Goal: Task Accomplishment & Management: Complete application form

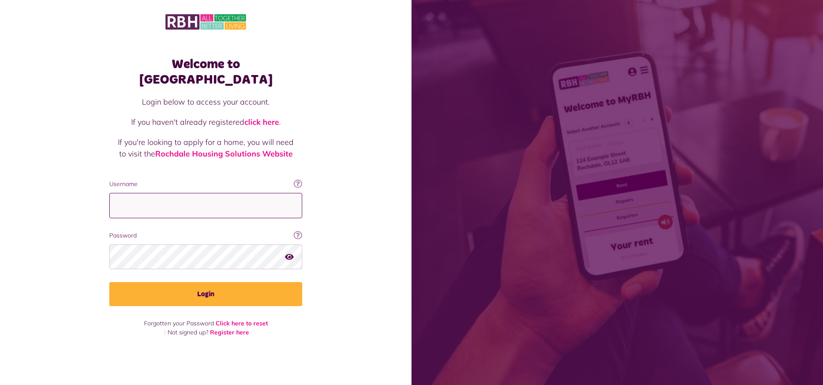
click at [230, 196] on input "Username" at bounding box center [205, 205] width 193 height 25
click at [179, 195] on input "Username" at bounding box center [205, 205] width 193 height 25
click at [294, 180] on icon at bounding box center [298, 184] width 9 height 9
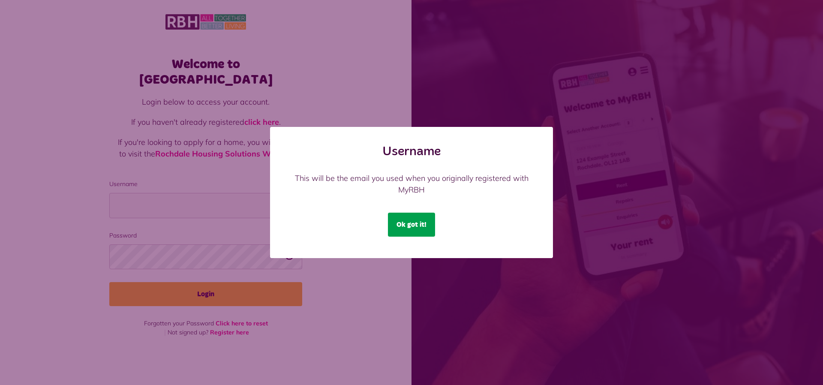
click at [424, 233] on button "Ok got it!" at bounding box center [411, 225] width 47 height 24
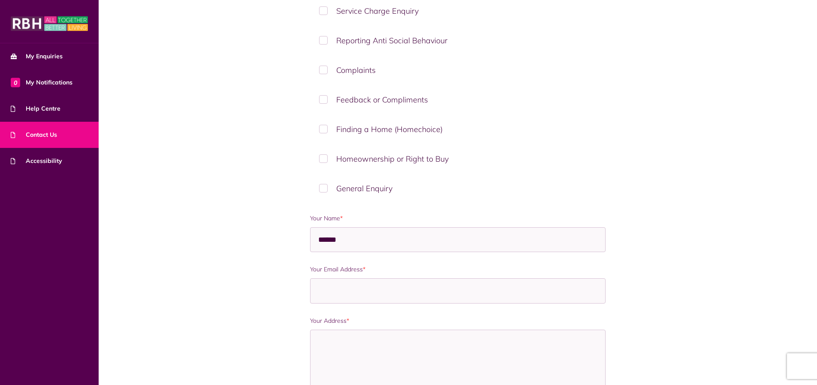
scroll to position [214, 0]
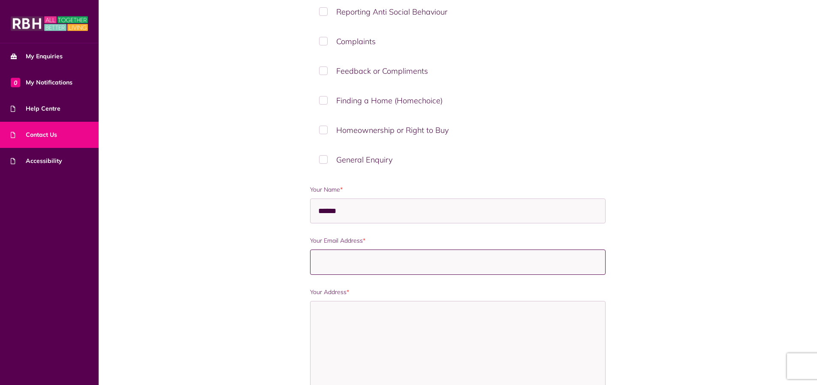
click at [358, 268] on input "Your Email Address *" at bounding box center [457, 262] width 295 height 25
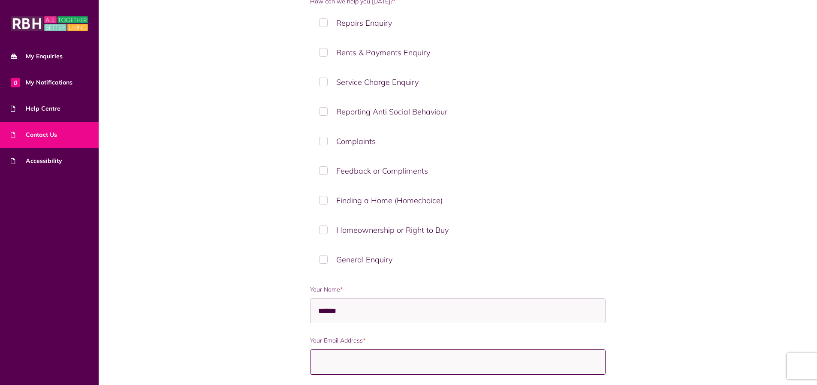
scroll to position [86, 0]
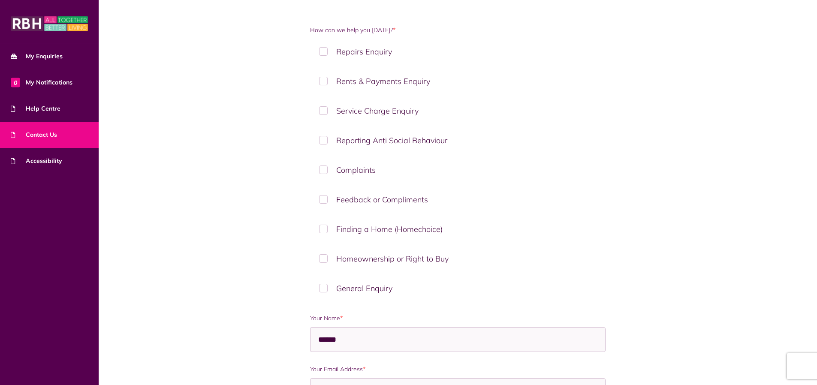
click at [370, 51] on label "Repairs Enquiry" at bounding box center [457, 51] width 295 height 25
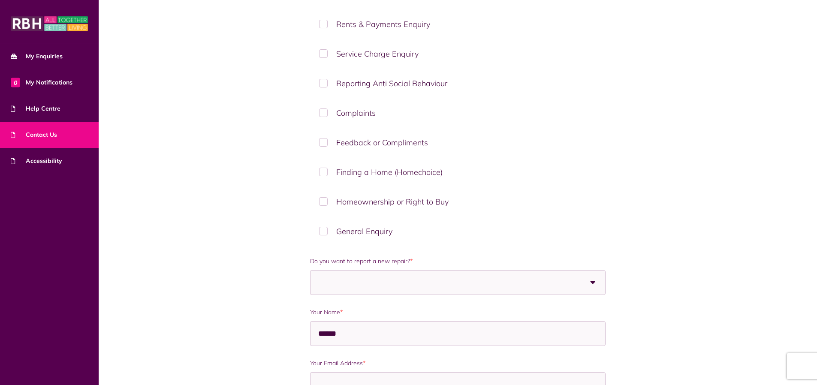
click at [601, 287] on b at bounding box center [593, 283] width 24 height 24
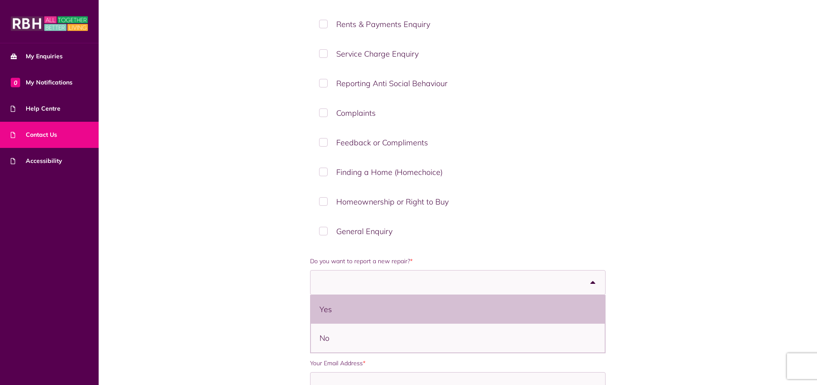
click at [525, 315] on li "Yes" at bounding box center [458, 309] width 294 height 29
select select "***"
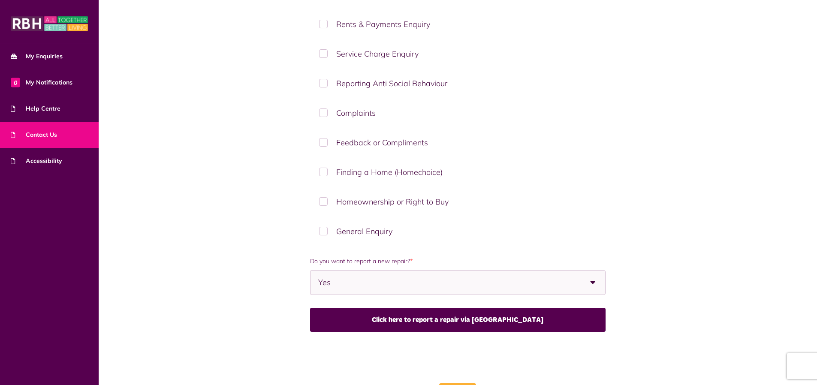
scroll to position [214, 0]
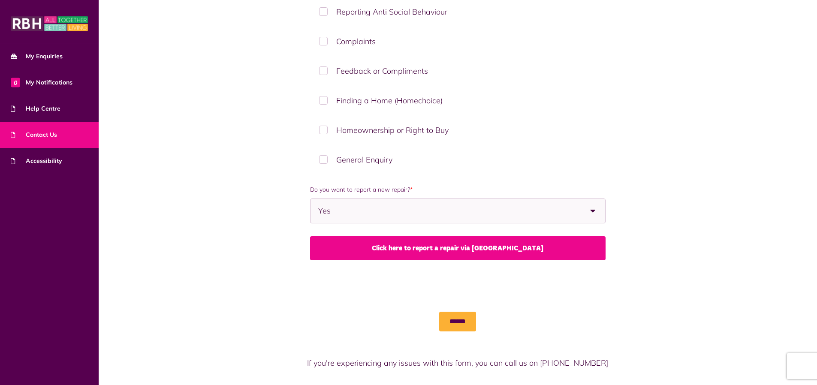
click at [520, 250] on link "Click here to report a repair via [GEOGRAPHIC_DATA]" at bounding box center [457, 248] width 295 height 24
